Goal: Task Accomplishment & Management: Use online tool/utility

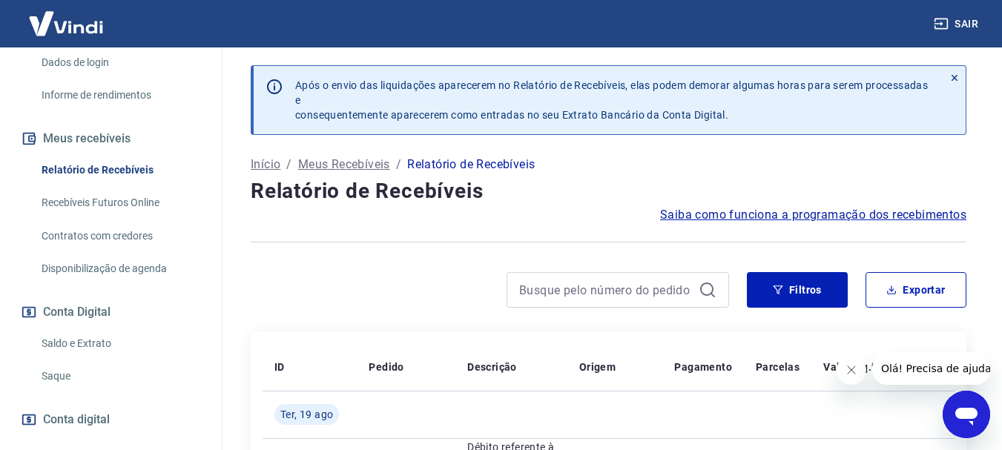
scroll to position [340, 0]
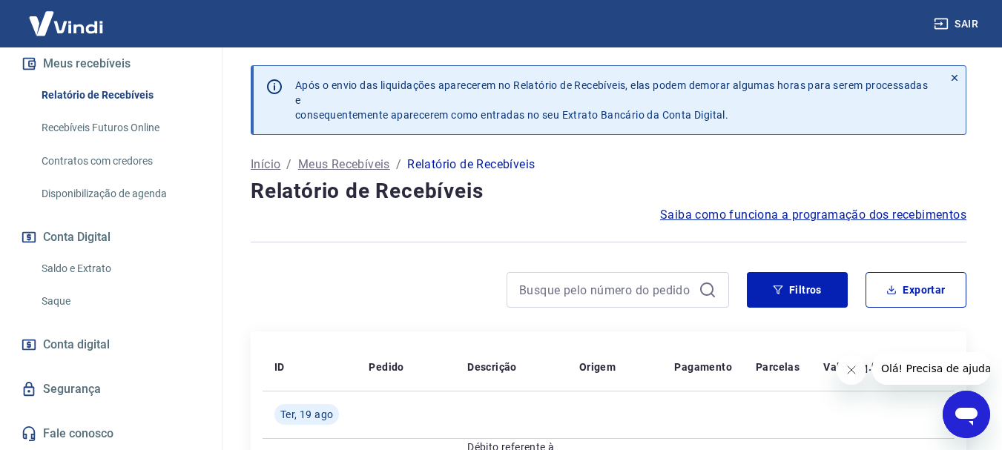
click at [62, 303] on link "Saque" at bounding box center [120, 301] width 168 height 30
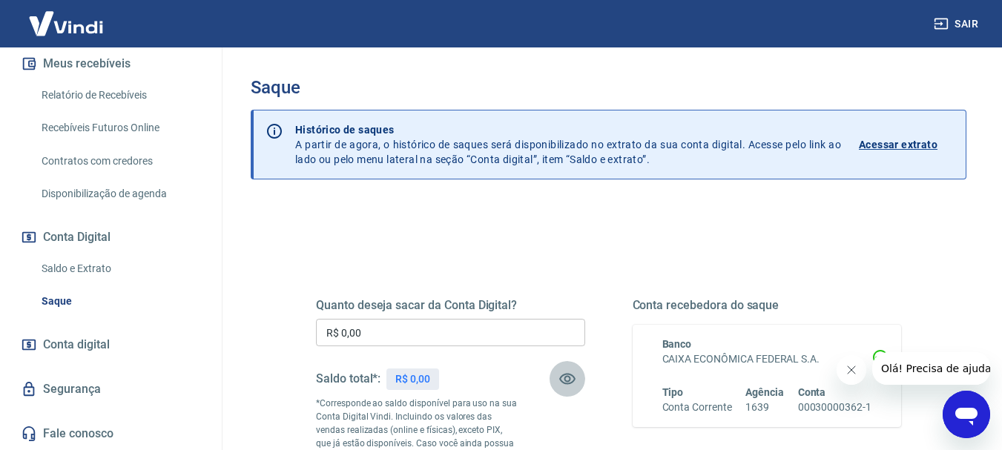
click at [568, 379] on icon "button" at bounding box center [568, 379] width 18 height 18
